Goal: Find specific page/section: Find specific page/section

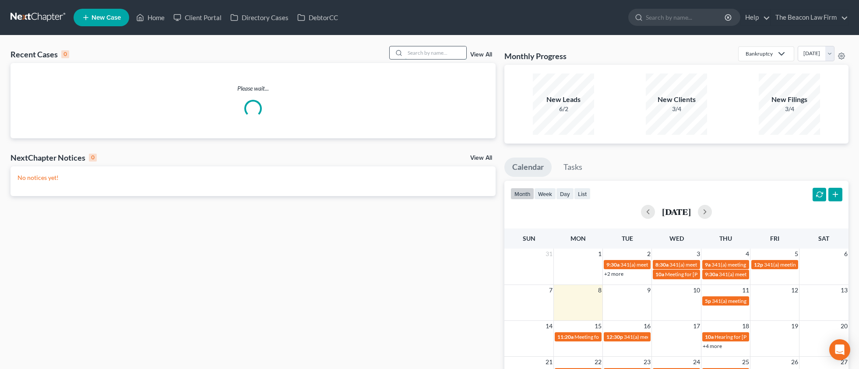
click at [420, 50] on input "search" at bounding box center [435, 52] width 61 height 13
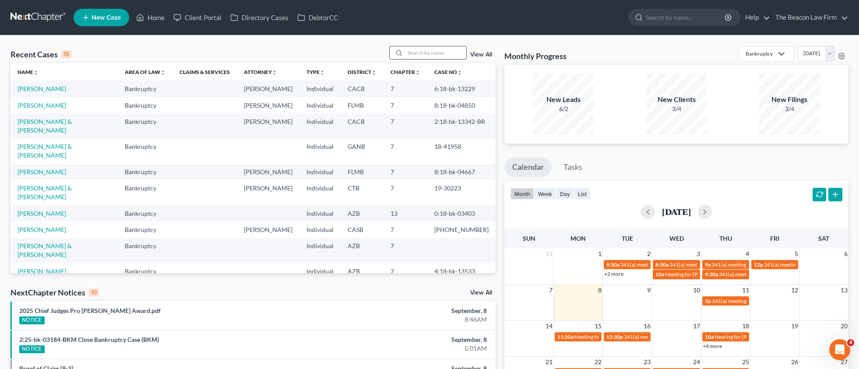
click at [434, 50] on input "search" at bounding box center [435, 52] width 61 height 13
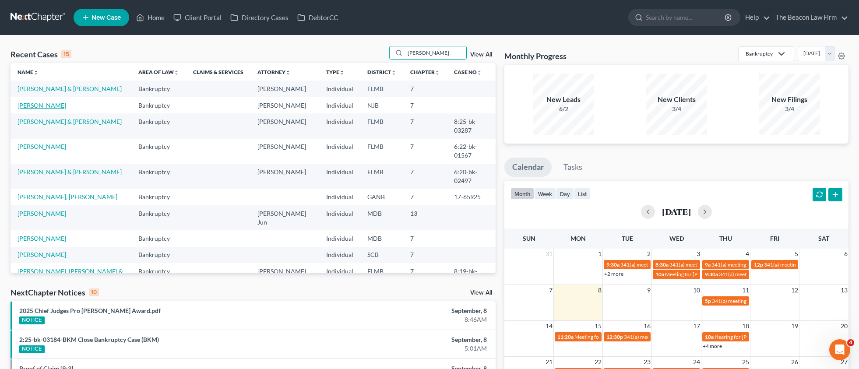
type input "[PERSON_NAME]"
click at [47, 105] on link "[PERSON_NAME]" at bounding box center [42, 105] width 49 height 7
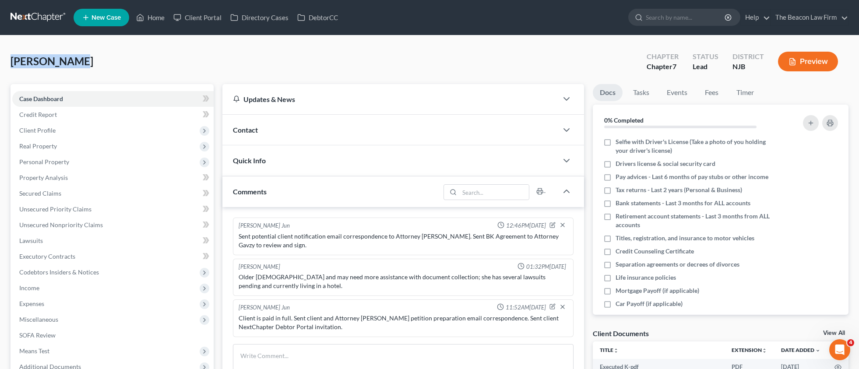
drag, startPoint x: 13, startPoint y: 59, endPoint x: 76, endPoint y: 57, distance: 63.1
click at [74, 58] on span "[PERSON_NAME]" at bounding box center [52, 61] width 83 height 13
copy span "[PERSON_NAME]"
click at [203, 16] on link "Client Portal" at bounding box center [197, 18] width 57 height 16
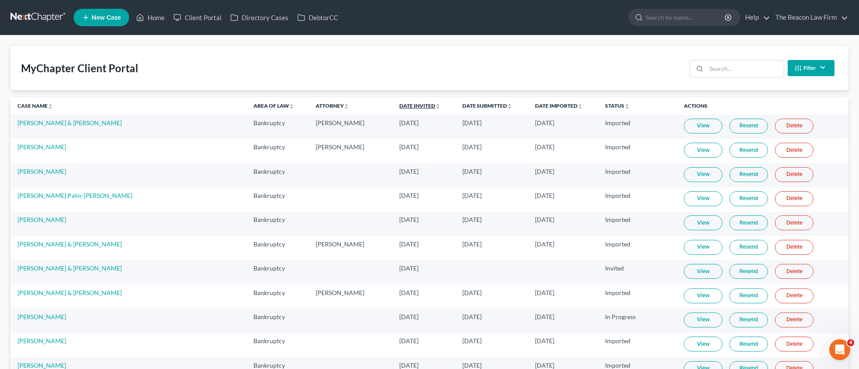
click at [399, 106] on link "Date Invited unfold_more expand_more expand_less" at bounding box center [419, 105] width 41 height 7
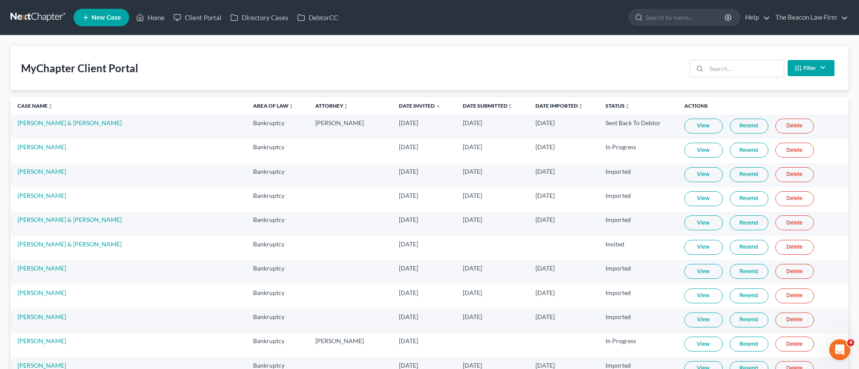
click at [399, 105] on link "Date Invited unfold_more expand_more expand_less" at bounding box center [420, 105] width 42 height 7
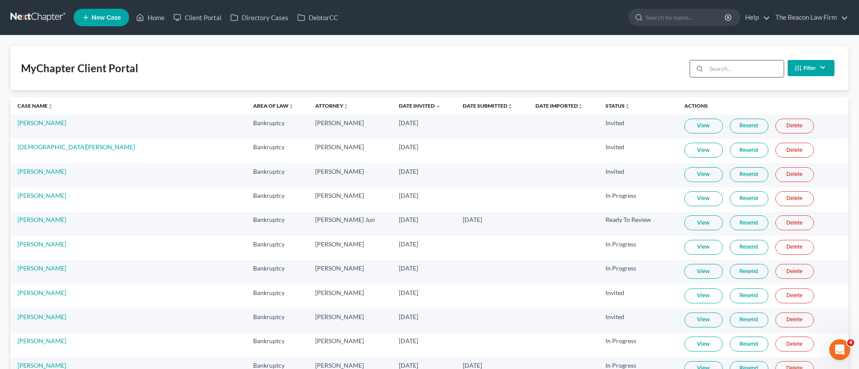
click at [736, 71] on input "search" at bounding box center [745, 68] width 78 height 17
paste input "[PERSON_NAME]"
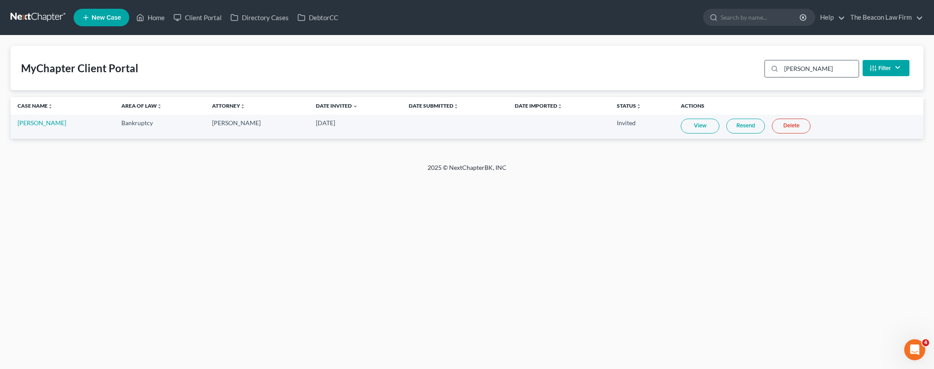
click at [826, 71] on input "[PERSON_NAME]" at bounding box center [820, 68] width 78 height 17
drag, startPoint x: 797, startPoint y: 69, endPoint x: 733, endPoint y: 68, distance: 64.0
click at [731, 70] on div "MyChapter Client Portal [PERSON_NAME] Filter Status Filter... Invited In Progre…" at bounding box center [467, 68] width 913 height 44
paste input "sivanthong"
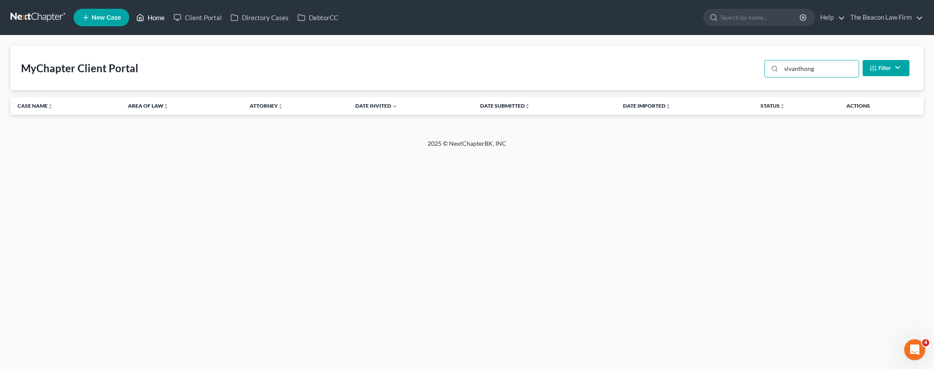
type input "sivanthong"
click at [151, 21] on link "Home" at bounding box center [150, 18] width 37 height 16
